Goal: Task Accomplishment & Management: Use online tool/utility

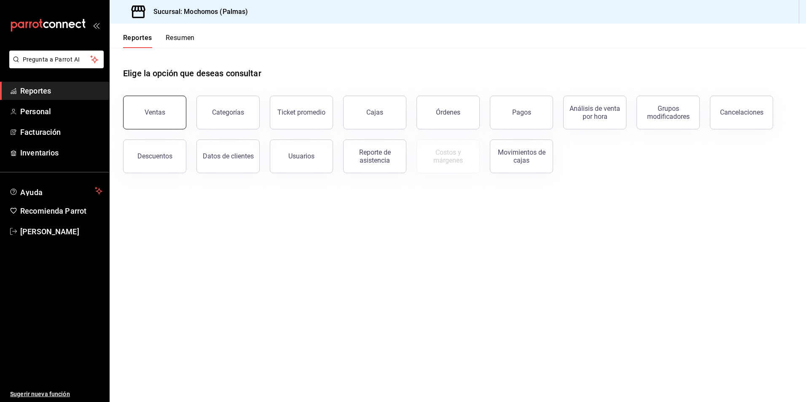
click at [158, 113] on div "Ventas" at bounding box center [155, 112] width 21 height 8
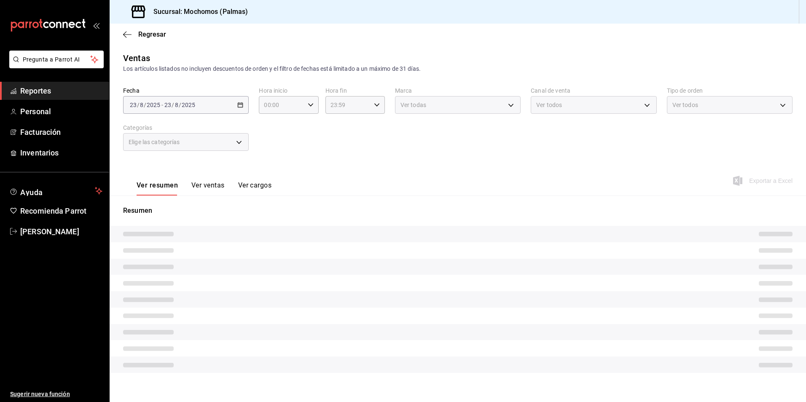
type input "PARROT,UBER_EATS,RAPPI,DIDI_FOOD,ONLINE"
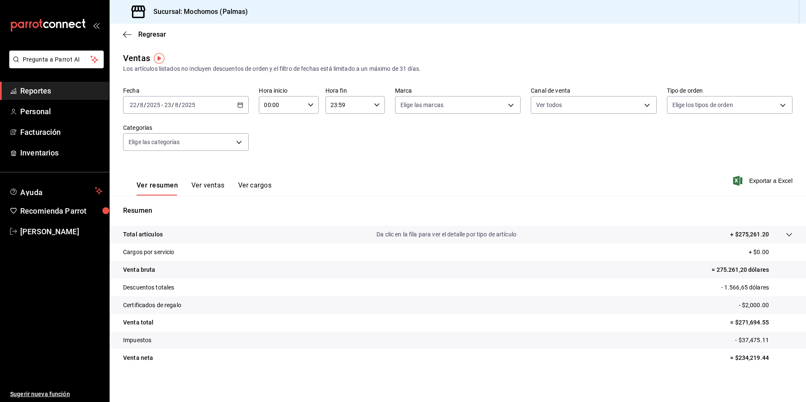
click at [240, 106] on icon "button" at bounding box center [240, 105] width 6 height 6
click at [169, 206] on span "Rango de fechas" at bounding box center [162, 206] width 65 height 9
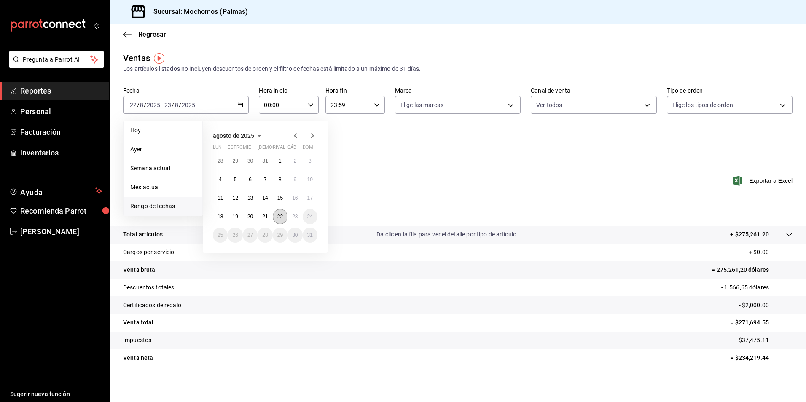
click at [277, 218] on abbr "22" at bounding box center [279, 217] width 5 height 6
click at [291, 218] on button "23" at bounding box center [294, 216] width 15 height 15
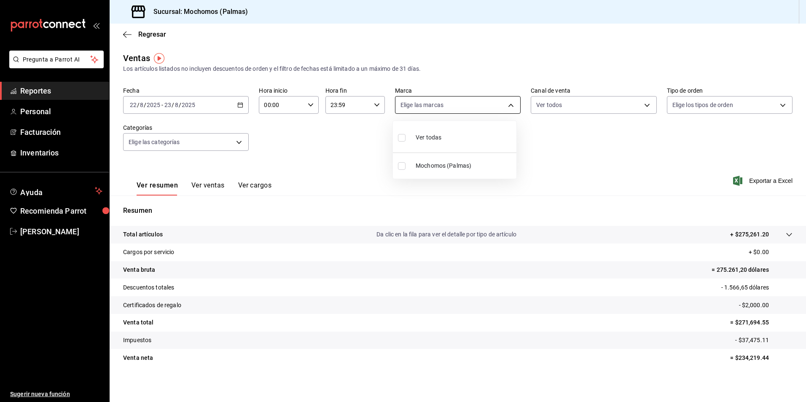
click at [508, 109] on body "Pregunta a Parrot AI Reportes Personal Facturación Inventarios Ayuda Recomienda…" at bounding box center [403, 201] width 806 height 402
click at [404, 137] on input "checkbox" at bounding box center [402, 138] width 8 height 8
checkbox input "true"
type input "70f98016-ab90-4f26-81e6-ab4884d8d8a0"
checkbox input "true"
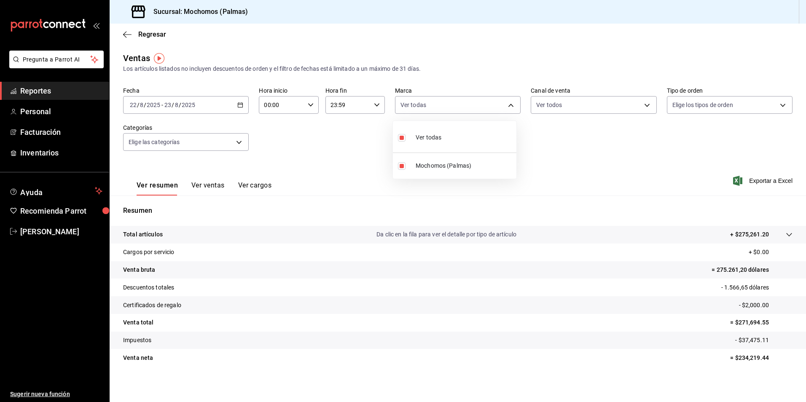
click at [633, 103] on div at bounding box center [403, 201] width 806 height 402
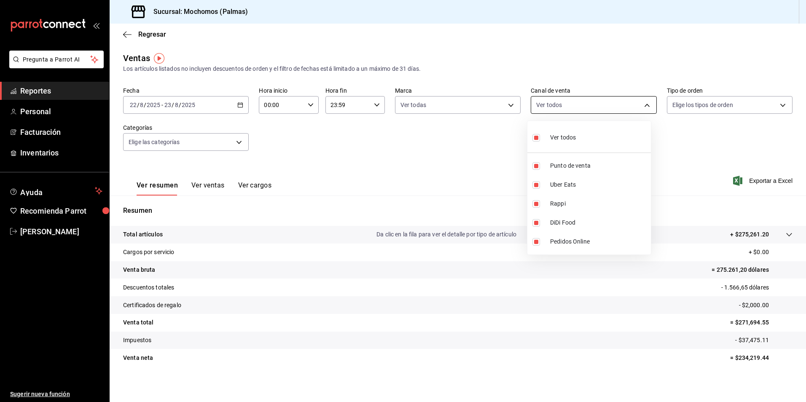
click at [637, 106] on body "Pregunta a Parrot AI Reportes Personal Facturación Inventarios Ayuda Recomienda…" at bounding box center [403, 201] width 806 height 402
click at [565, 140] on span "Ver todos" at bounding box center [563, 137] width 26 height 9
checkbox input "false"
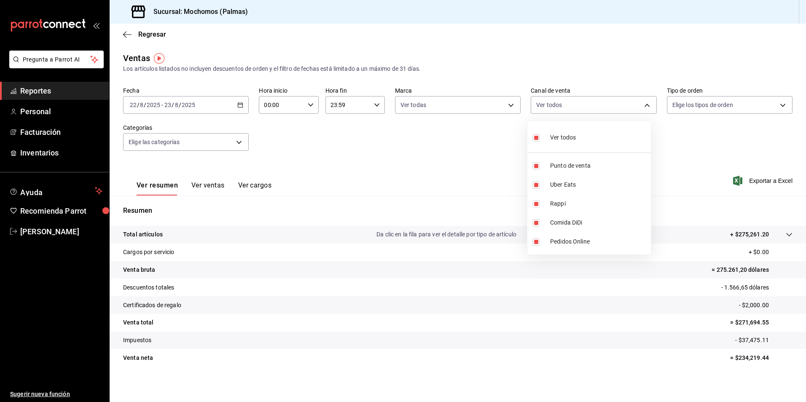
checkbox input "false"
click at [565, 140] on span "Ver todos" at bounding box center [563, 137] width 26 height 9
type input "PARROT,UBER_EATS,RAPPI,DIDI_FOOD,ONLINE"
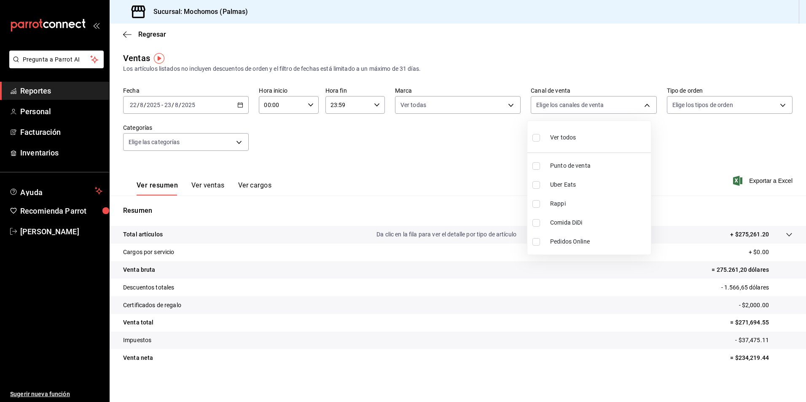
checkbox input "true"
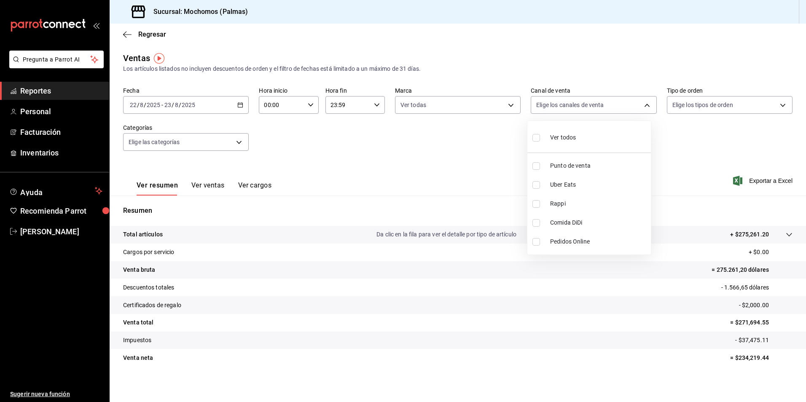
checkbox input "true"
click at [698, 108] on div at bounding box center [403, 201] width 806 height 402
click at [698, 108] on body "Pregunta a Parrot AI Reportes Personal Facturación Inventarios Ayuda Recomienda…" at bounding box center [403, 201] width 806 height 402
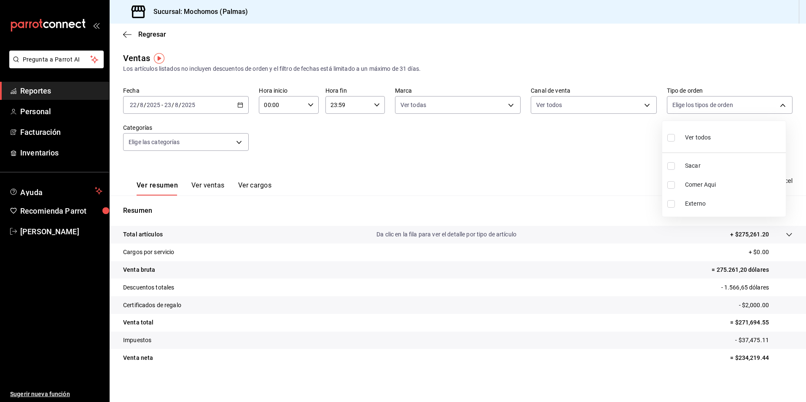
click at [669, 138] on input "checkbox" at bounding box center [671, 138] width 8 height 8
checkbox input "true"
type input "1406dacc-122d-474b-a961-72adf1b142d8,23052771-8e1b-43e3-b7da-1a661d939937,EXTER…"
checkbox input "true"
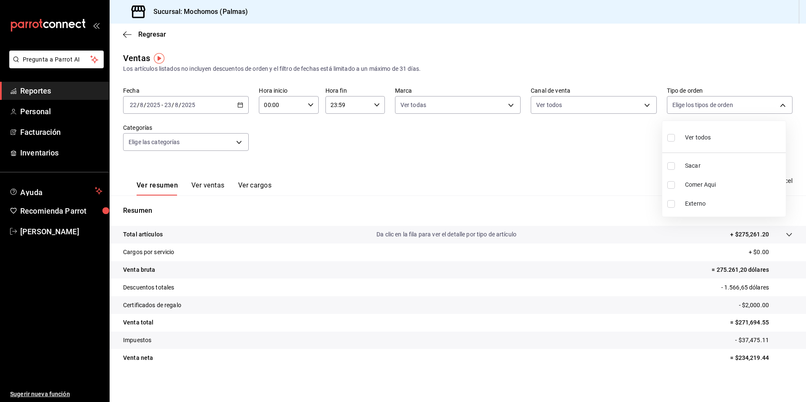
checkbox input "true"
click at [189, 139] on div at bounding box center [403, 201] width 806 height 402
click at [195, 143] on body "Pregunta a Parrot AI Reportes Personal Facturación Inventarios Ayuda Recomienda…" at bounding box center [403, 201] width 806 height 402
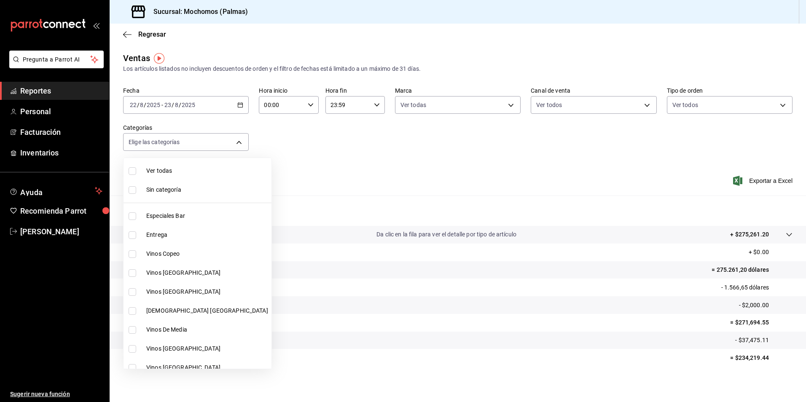
click at [134, 169] on input "checkbox" at bounding box center [133, 171] width 8 height 8
checkbox input "true"
type input "bf8485d7-e0cc-45c4-ab71-007f8ecc3e56,b9965cb2-92ec-4840-853f-0e08f184e216,7b542…"
checkbox input "true"
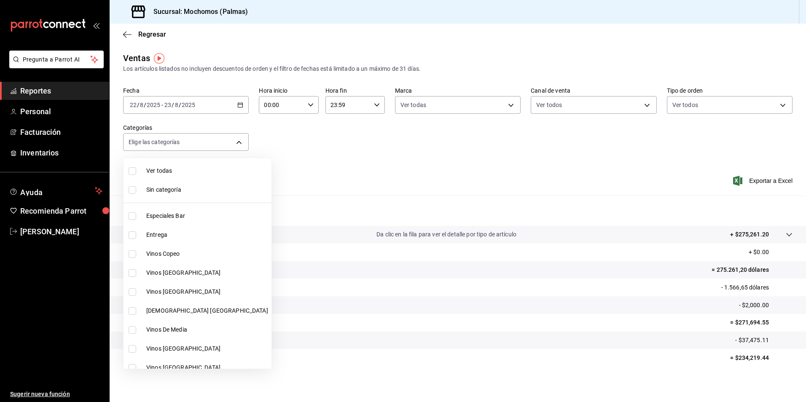
checkbox input "true"
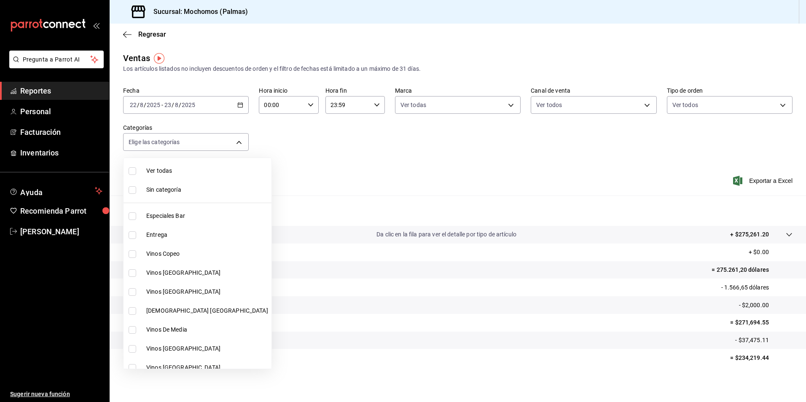
checkbox input "true"
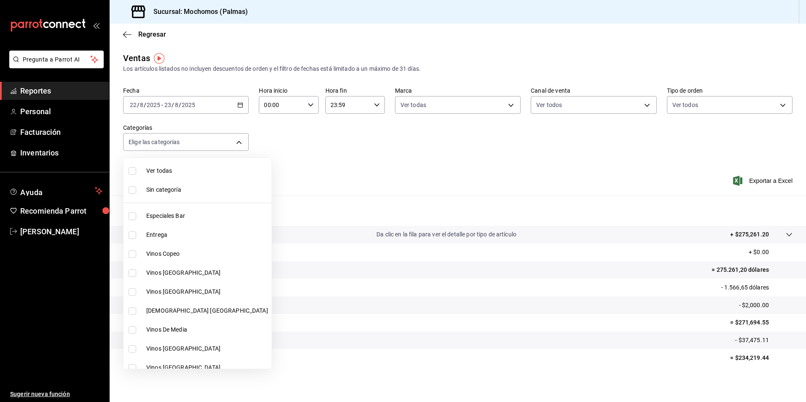
checkbox input "true"
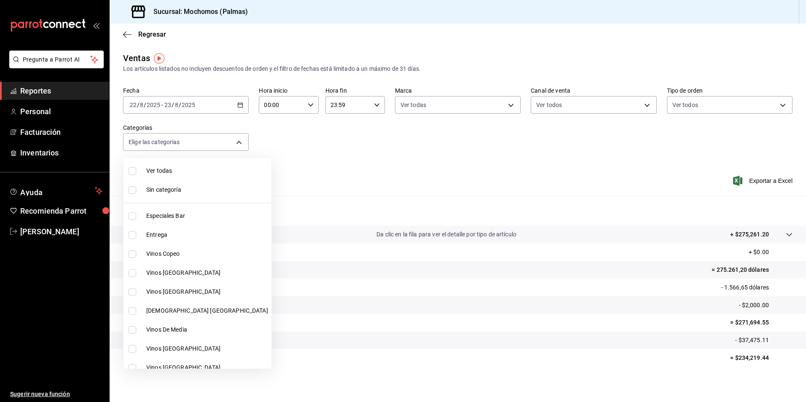
checkbox input "true"
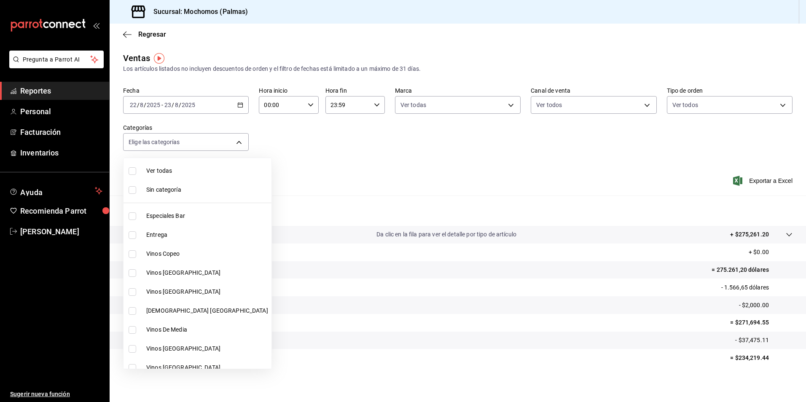
checkbox input "true"
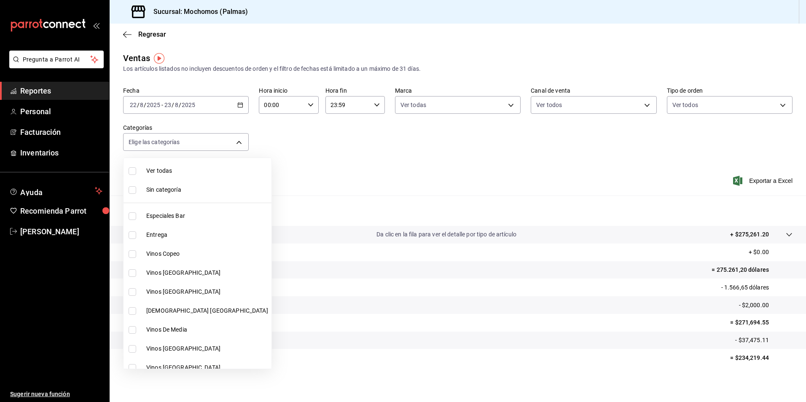
checkbox input "true"
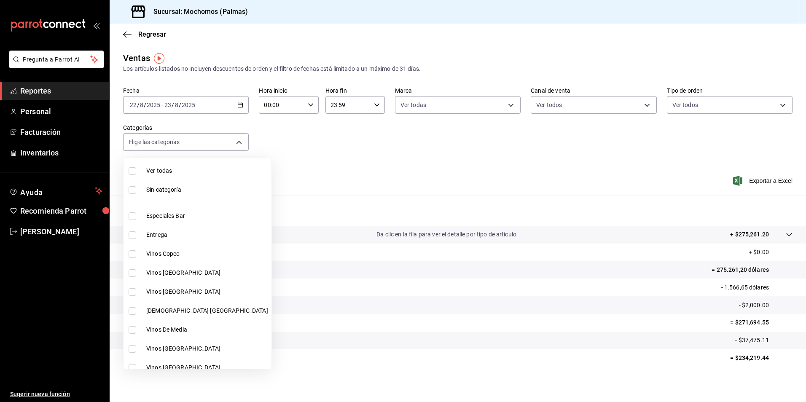
checkbox input "true"
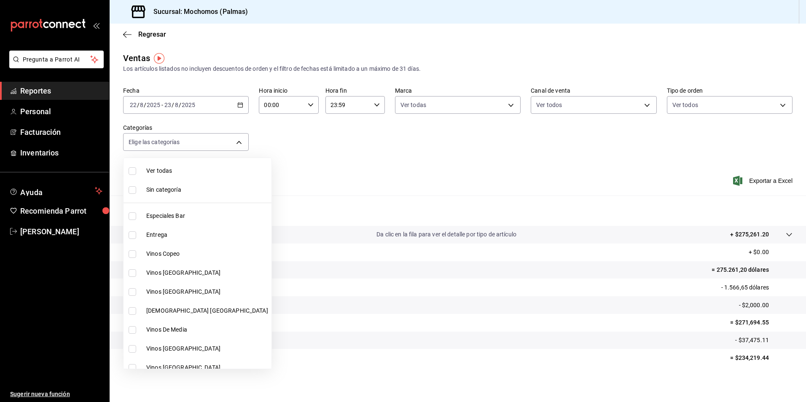
checkbox input "true"
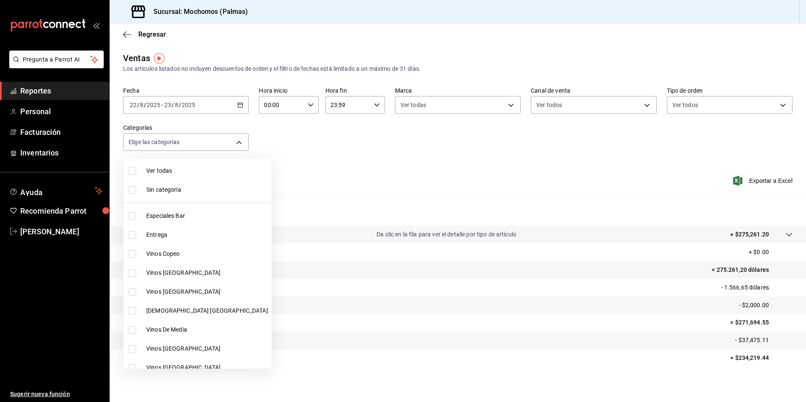
checkbox input "true"
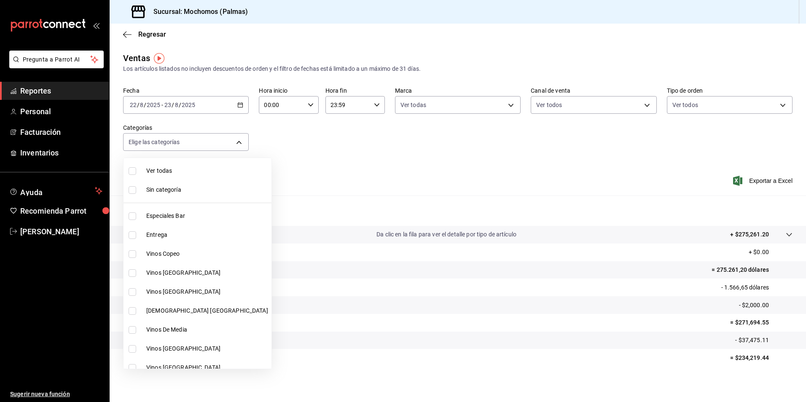
checkbox input "true"
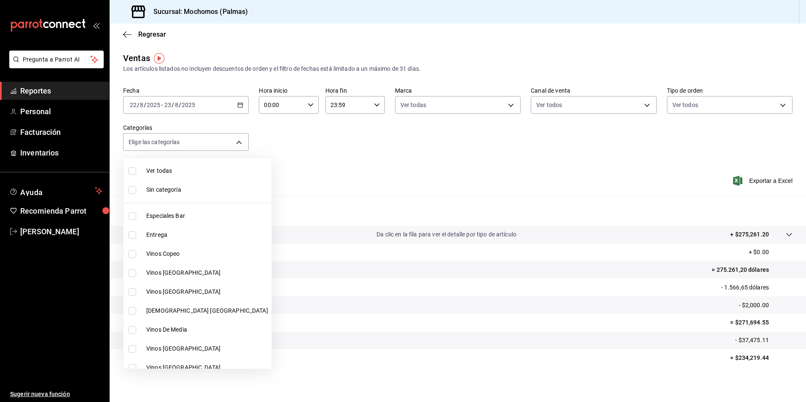
checkbox input "true"
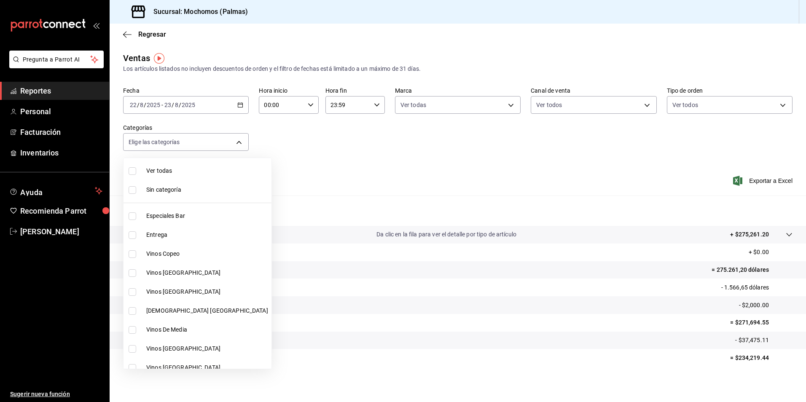
checkbox input "true"
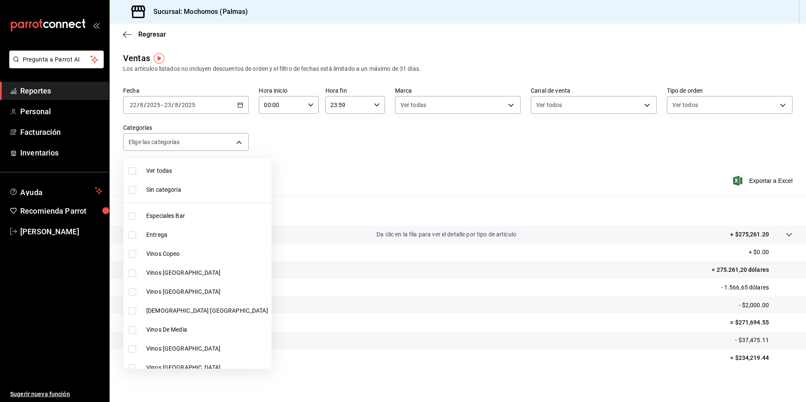
checkbox input "true"
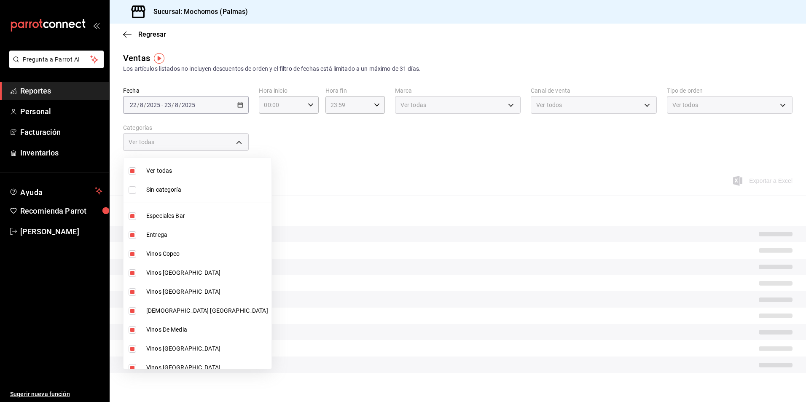
click at [515, 166] on div at bounding box center [403, 201] width 806 height 402
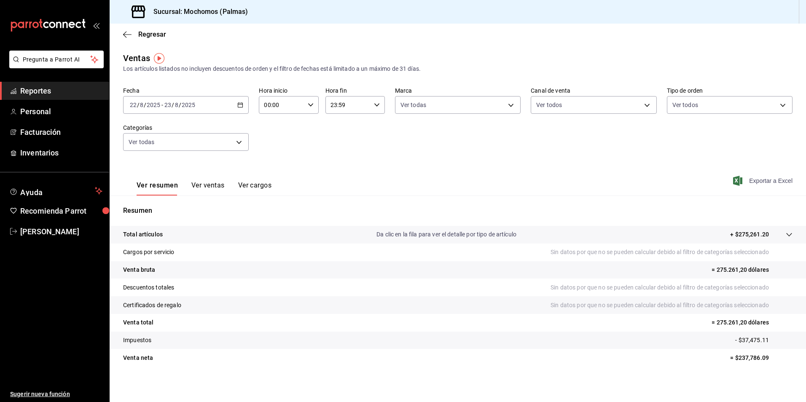
click at [762, 181] on font "Exportar a Excel" at bounding box center [770, 180] width 43 height 7
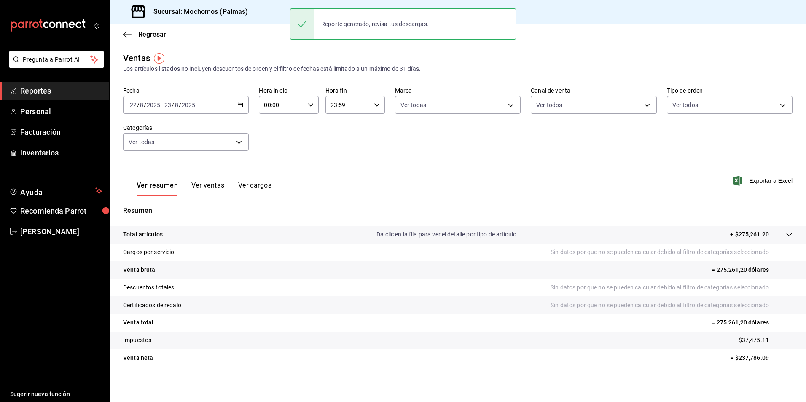
click at [238, 104] on icon "button" at bounding box center [240, 105] width 6 height 6
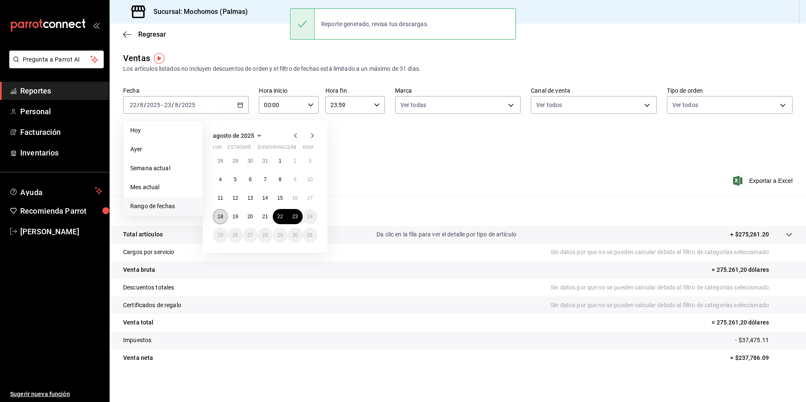
click at [222, 213] on button "18" at bounding box center [220, 216] width 15 height 15
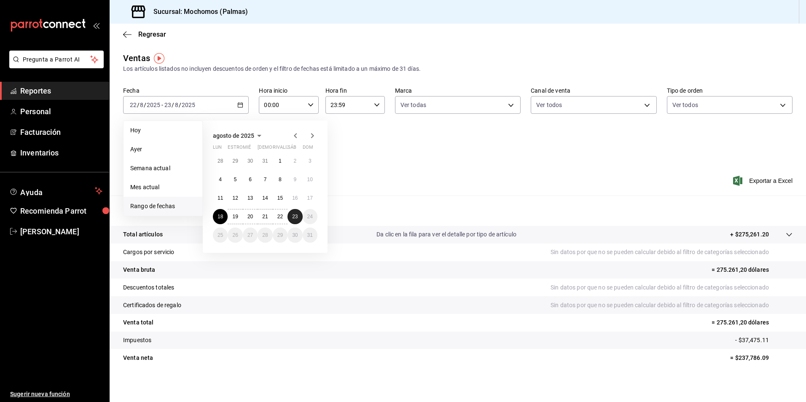
click at [292, 216] on abbr "23" at bounding box center [294, 217] width 5 height 6
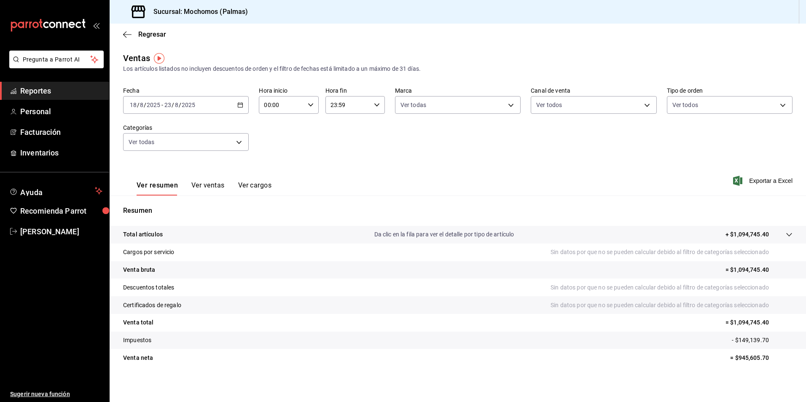
click at [306, 110] on div "00:00 Hora inicio" at bounding box center [288, 105] width 59 height 18
click at [271, 150] on button "05" at bounding box center [272, 143] width 26 height 17
type input "05:00"
click at [375, 104] on div at bounding box center [403, 201] width 806 height 402
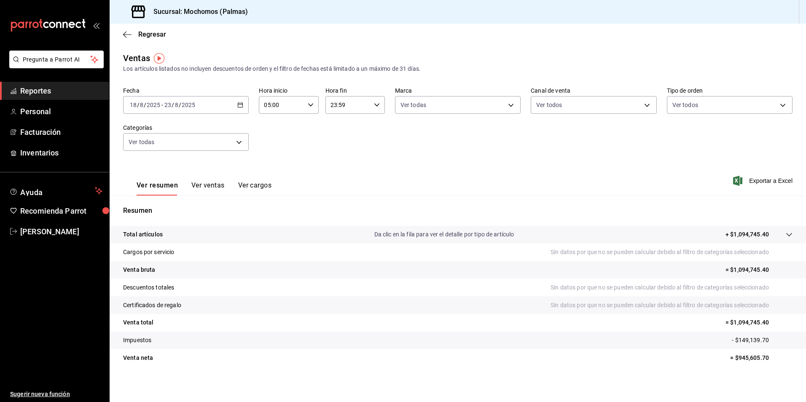
click at [375, 104] on icon "button" at bounding box center [377, 105] width 6 height 6
click at [342, 151] on button "05" at bounding box center [338, 146] width 26 height 17
click at [366, 126] on span "00" at bounding box center [367, 126] width 16 height 7
type input "05:00"
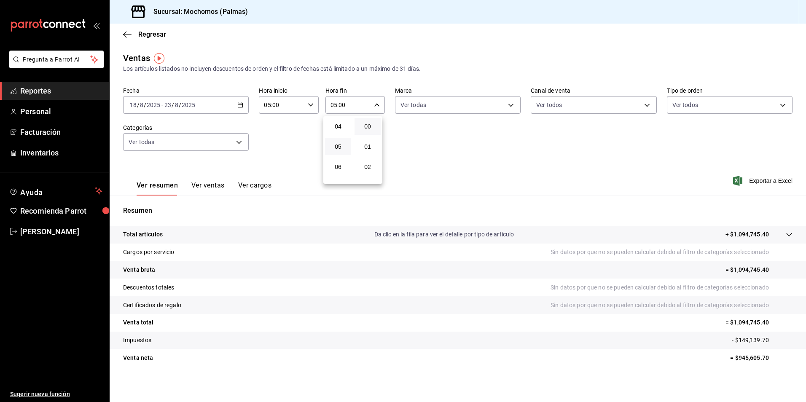
click at [584, 191] on div at bounding box center [403, 201] width 806 height 402
click at [237, 107] on icon "button" at bounding box center [240, 105] width 6 height 6
click at [576, 188] on div "Ver resumen Ver ventas Ver cargos Exportar a Excel" at bounding box center [458, 178] width 696 height 35
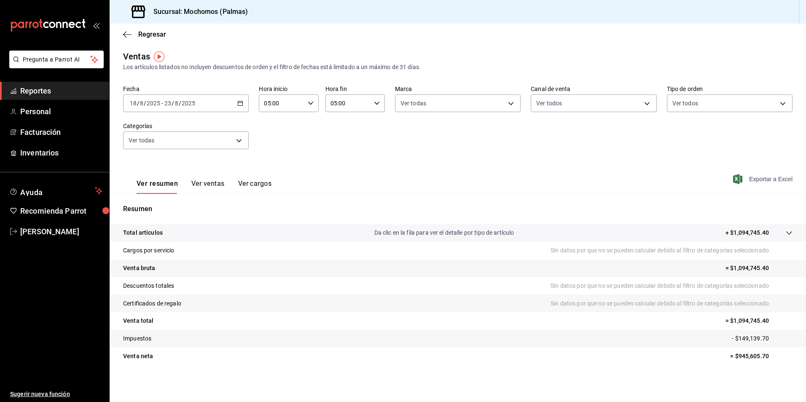
click at [760, 182] on font "Exportar a Excel" at bounding box center [770, 179] width 43 height 7
